Goal: Navigation & Orientation: Find specific page/section

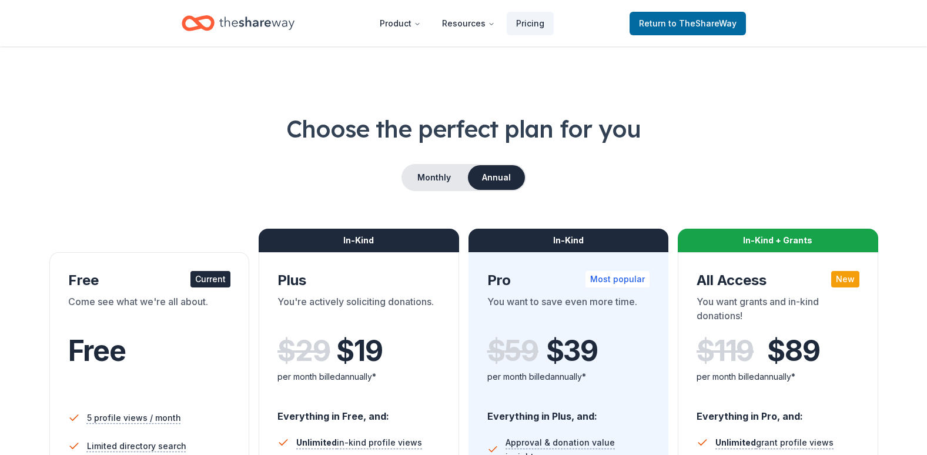
click at [231, 16] on icon "Home" at bounding box center [256, 23] width 75 height 24
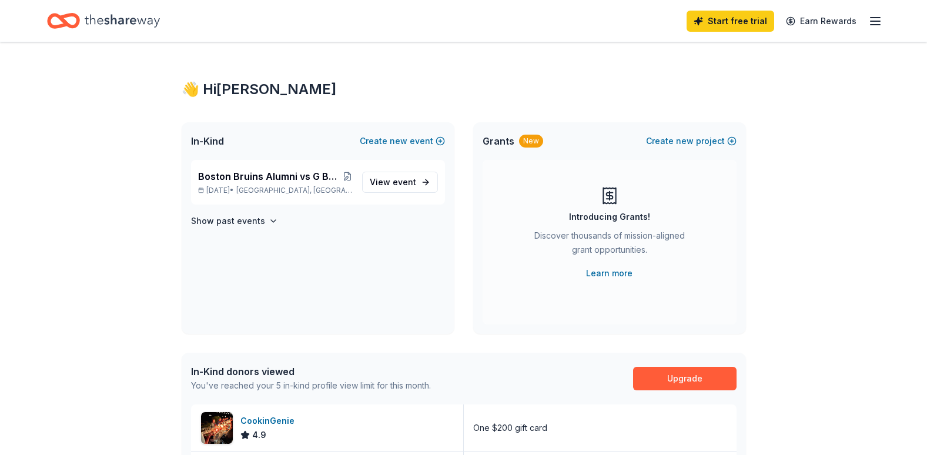
click at [208, 23] on div "Start free trial Earn Rewards" at bounding box center [463, 21] width 833 height 28
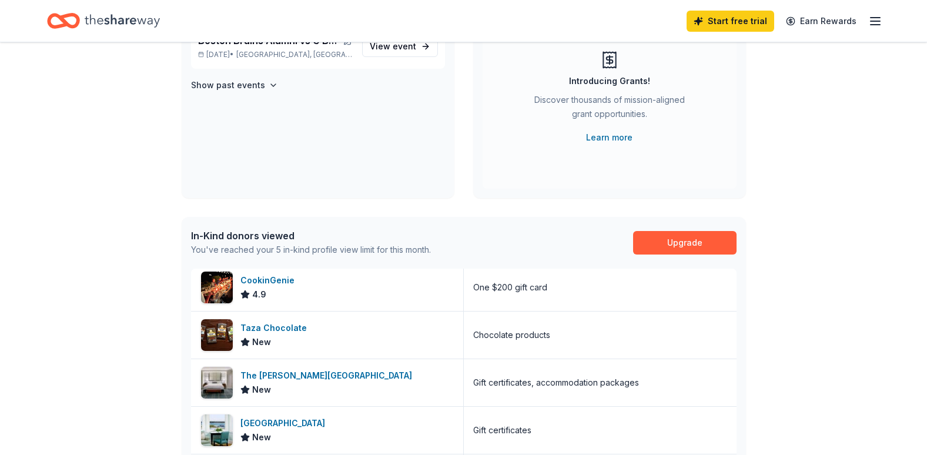
scroll to position [102, 0]
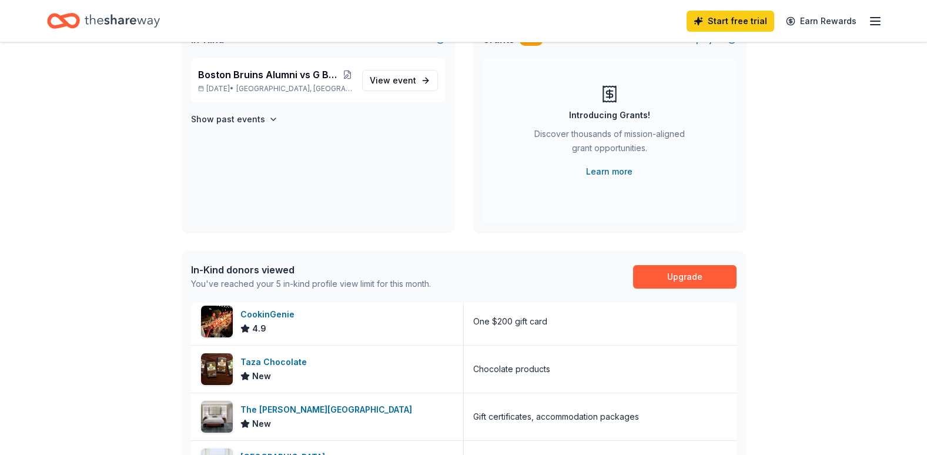
click at [875, 22] on icon "button" at bounding box center [876, 21] width 14 height 14
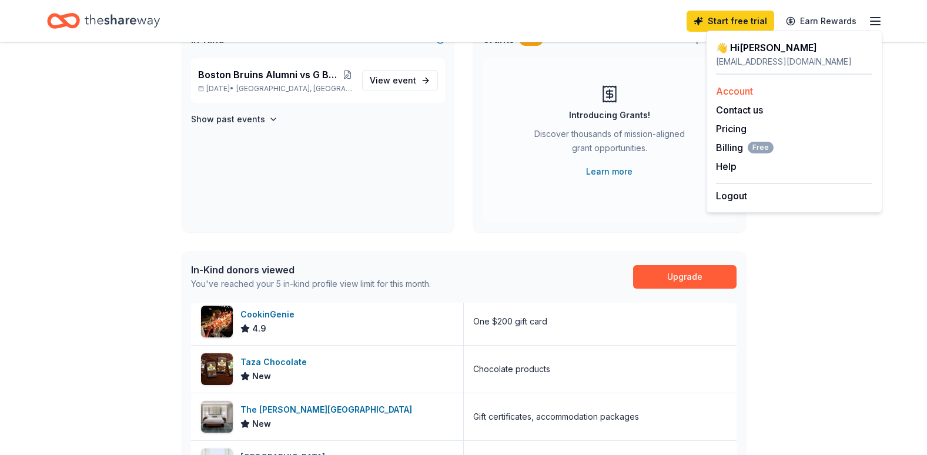
click at [739, 90] on link "Account" at bounding box center [734, 91] width 37 height 12
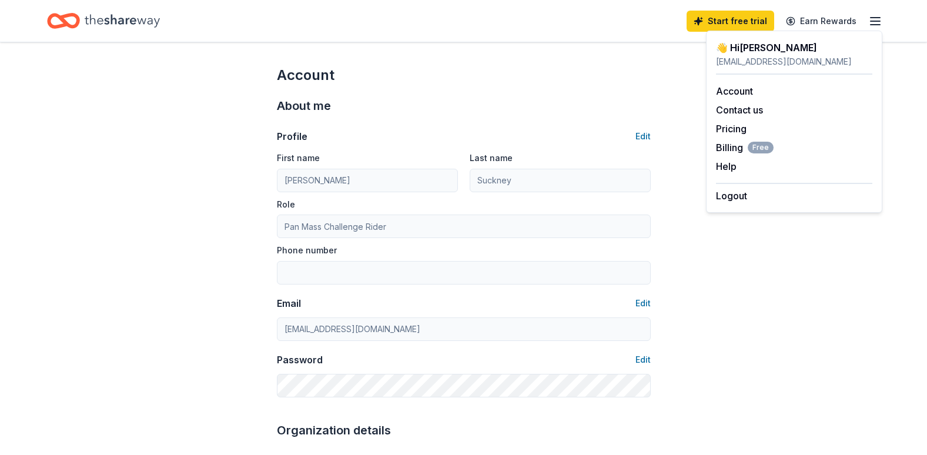
click at [630, 13] on div "Start free trial Earn Rewards" at bounding box center [463, 21] width 833 height 28
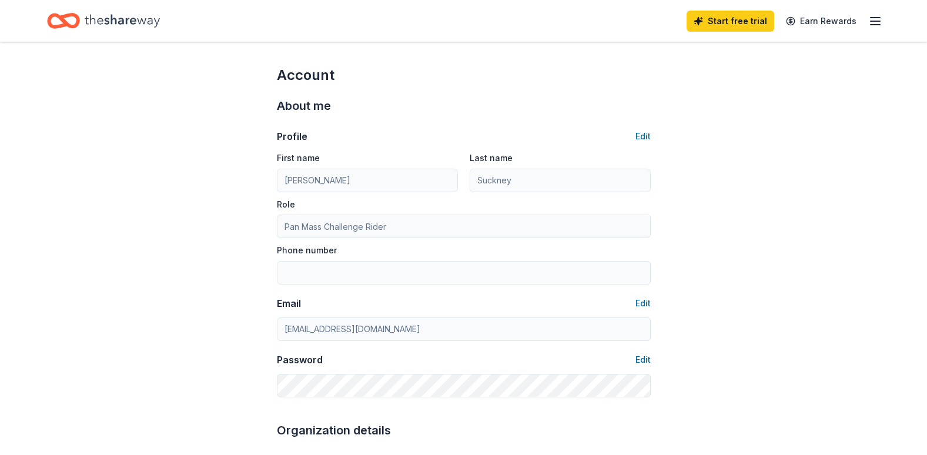
click at [137, 20] on icon "Home" at bounding box center [122, 21] width 75 height 24
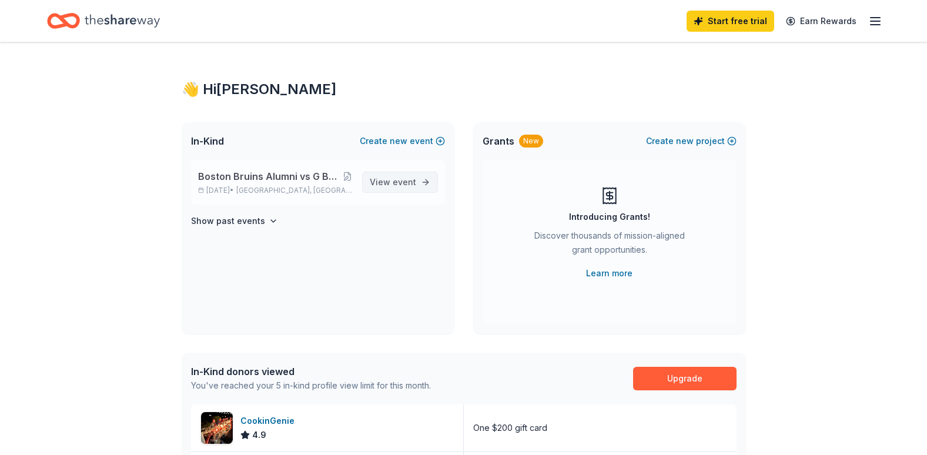
click at [386, 176] on span "View event" at bounding box center [393, 182] width 46 height 14
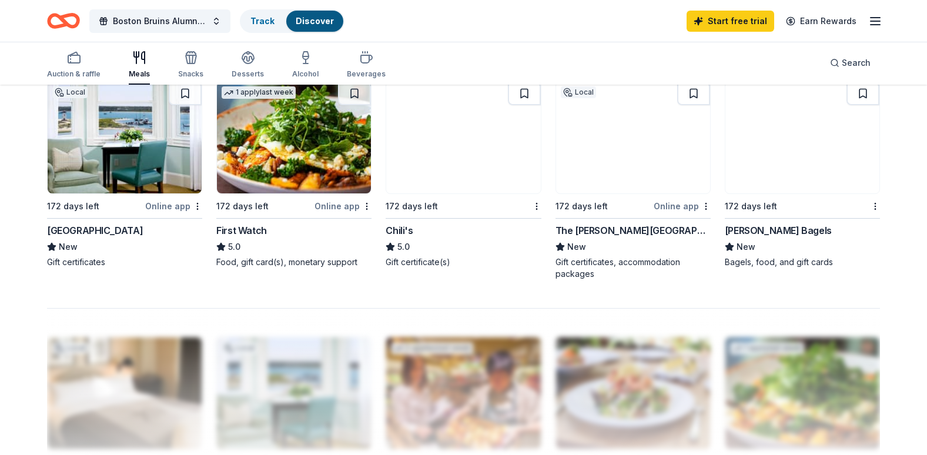
scroll to position [820, 0]
